Goal: Transaction & Acquisition: Subscribe to service/newsletter

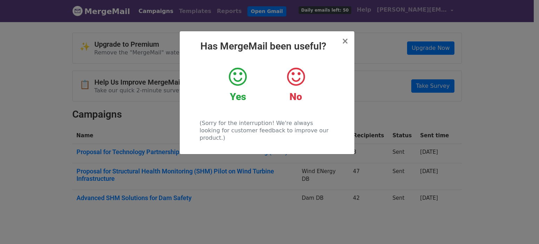
click at [233, 89] on div "Yes" at bounding box center [237, 84] width 47 height 37
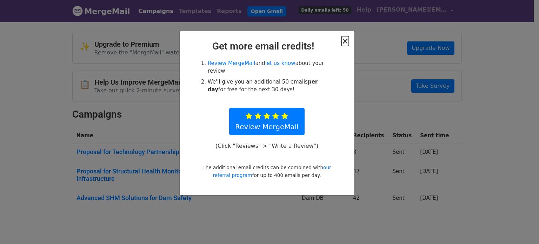
click at [344, 45] on span "×" at bounding box center [345, 41] width 7 height 10
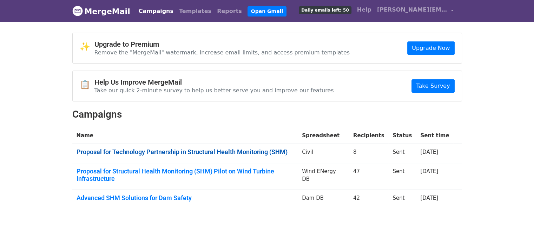
click at [170, 151] on link "Proposal for Technology Partnership in Structural Health Monitoring (SHM)" at bounding box center [185, 152] width 217 height 8
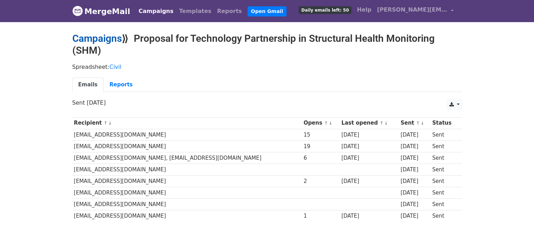
click at [115, 38] on link "Campaigns" at bounding box center [97, 39] width 50 height 12
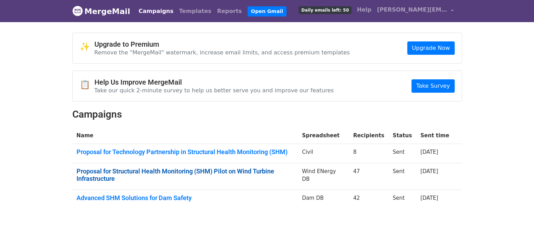
click at [206, 169] on link "Proposal for Structural Health Monitoring (SHM) Pilot on Wind Turbine Infrastru…" at bounding box center [185, 174] width 217 height 15
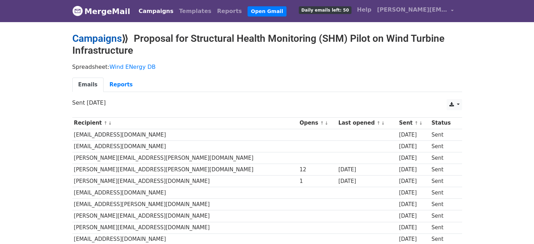
click at [91, 38] on link "Campaigns" at bounding box center [97, 39] width 50 height 12
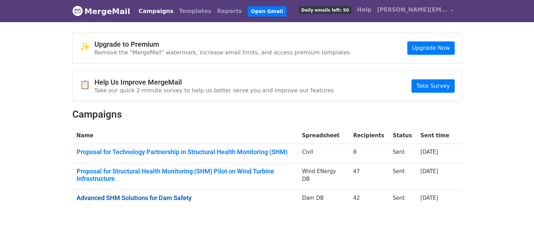
click at [170, 195] on link "Advanced SHM Solutions for Dam Safety" at bounding box center [185, 198] width 217 height 8
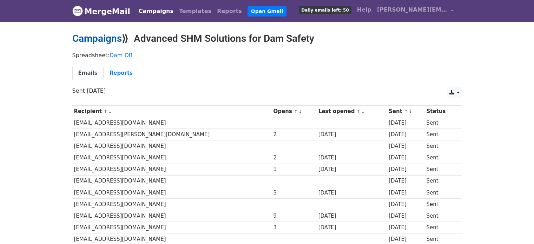
click at [101, 41] on link "Campaigns" at bounding box center [97, 39] width 50 height 12
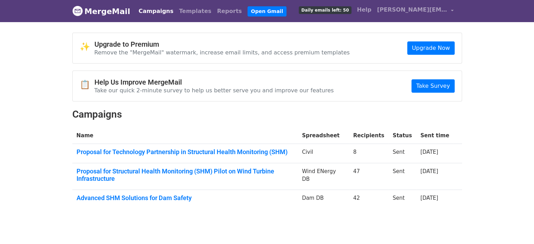
click at [265, 129] on th "Name" at bounding box center [185, 135] width 226 height 17
click at [229, 111] on h2 "Campaigns" at bounding box center [267, 114] width 390 height 12
click at [418, 52] on link "Upgrade Now" at bounding box center [430, 47] width 47 height 13
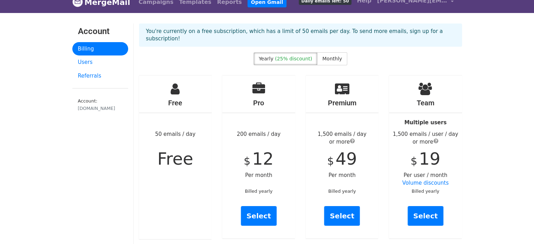
scroll to position [9, 0]
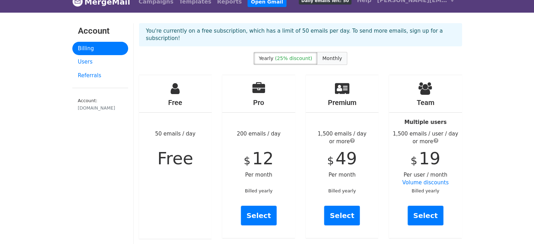
click at [329, 55] on label "Monthly" at bounding box center [332, 58] width 30 height 13
click at [291, 55] on span "(25% discount)" at bounding box center [293, 58] width 37 height 6
